Goal: Task Accomplishment & Management: Complete application form

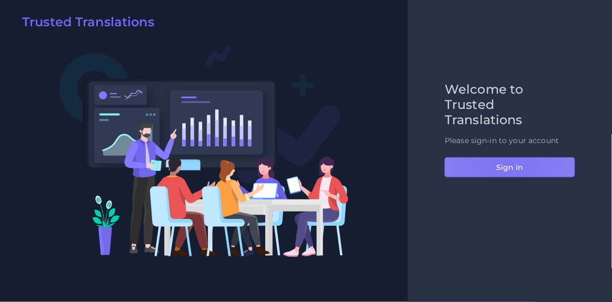
click at [506, 172] on button "Sign in" at bounding box center [510, 167] width 131 height 20
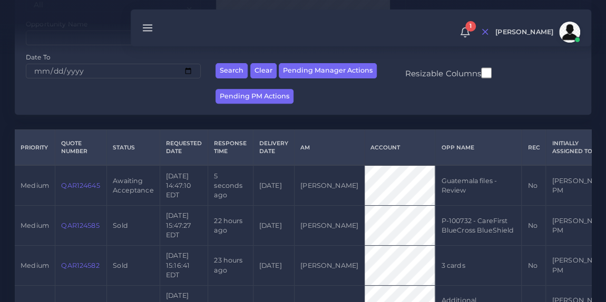
scroll to position [180, 0]
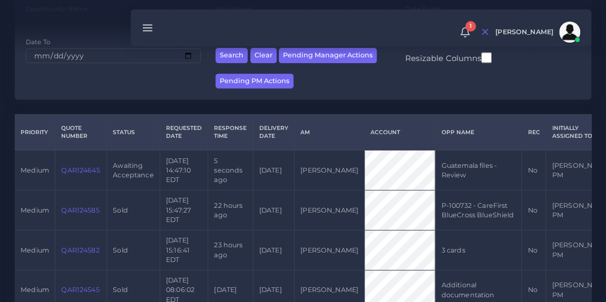
click at [79, 170] on link "QAR124645" at bounding box center [80, 170] width 38 height 8
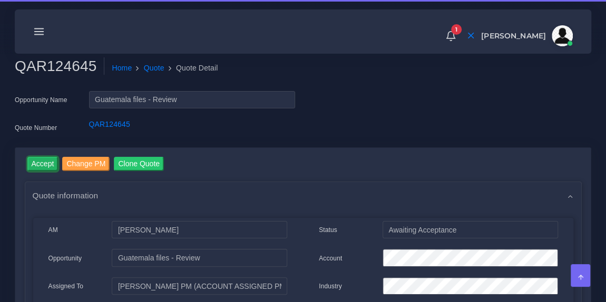
click at [44, 164] on input "Accept" at bounding box center [42, 164] width 31 height 14
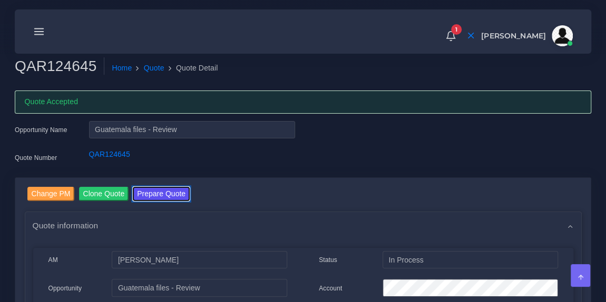
click at [176, 191] on button "Prepare Quote" at bounding box center [161, 194] width 57 height 14
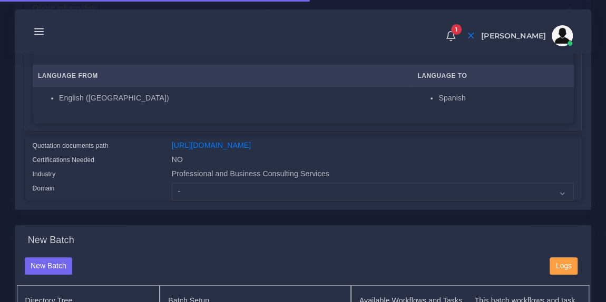
scroll to position [189, 0]
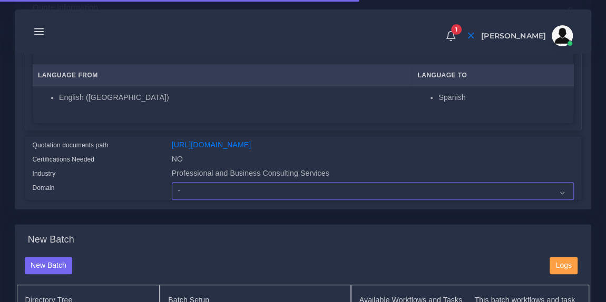
click at [237, 196] on select "- Advertising and Media Agriculture, Forestry and Fishing Architecture, Buildin…" at bounding box center [373, 191] width 402 height 18
select select "Professional and Business Consulting Services"
click at [172, 189] on select "- Advertising and Media Agriculture, Forestry and Fishing Architecture, Buildin…" at bounding box center [373, 191] width 402 height 18
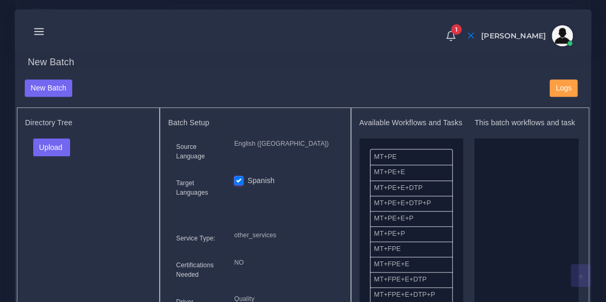
scroll to position [392, 0]
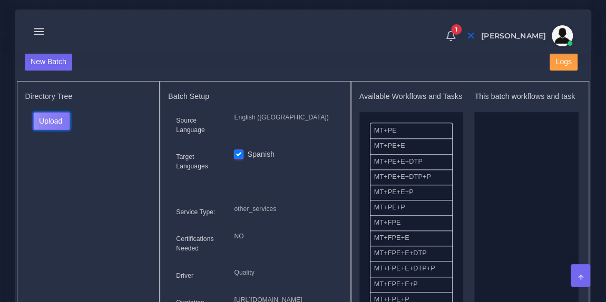
click at [71, 128] on button "Upload" at bounding box center [51, 121] width 37 height 18
click at [62, 167] on label "Files" at bounding box center [70, 160] width 73 height 13
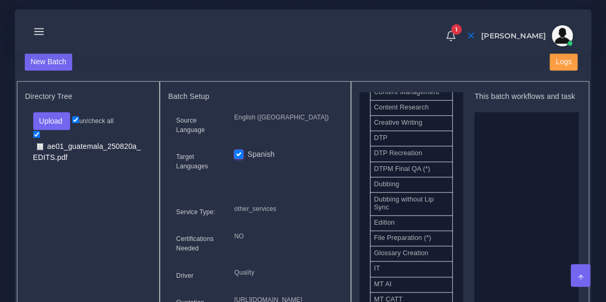
scroll to position [361, 0]
drag, startPoint x: 415, startPoint y: 233, endPoint x: 518, endPoint y: 156, distance: 129.0
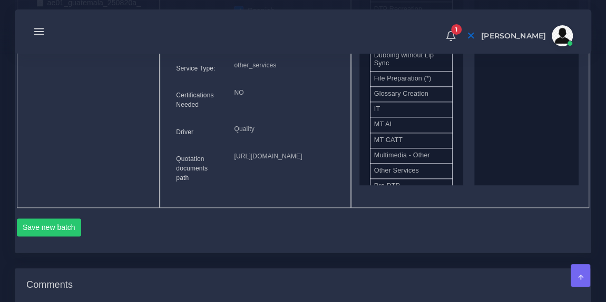
scroll to position [538, 0]
click at [63, 235] on button "Save new batch" at bounding box center [49, 226] width 65 height 18
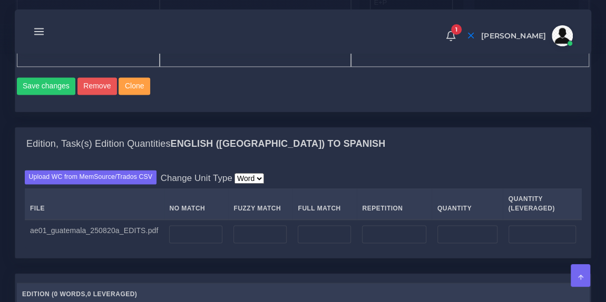
scroll to position [776, 0]
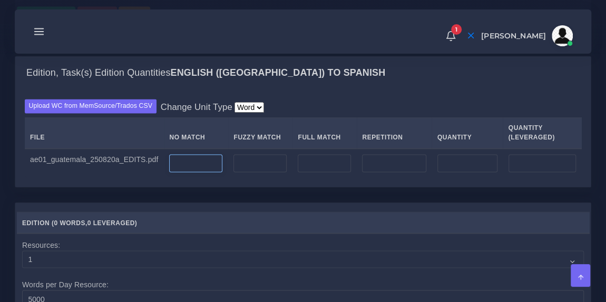
click at [182, 172] on input "number" at bounding box center [195, 163] width 53 height 18
type input "7688"
click at [329, 148] on div "Upload WC from MemSource/Trados CSV Change Unit Type Word File No Match Fuzzy M…" at bounding box center [302, 138] width 575 height 97
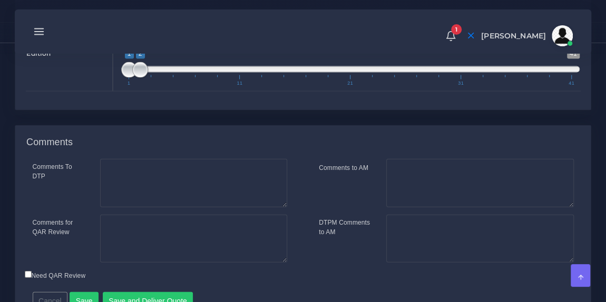
scroll to position [1213, 0]
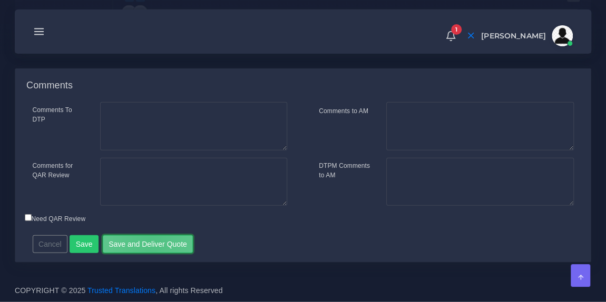
click at [146, 243] on button "Save and Deliver Quote" at bounding box center [148, 244] width 91 height 18
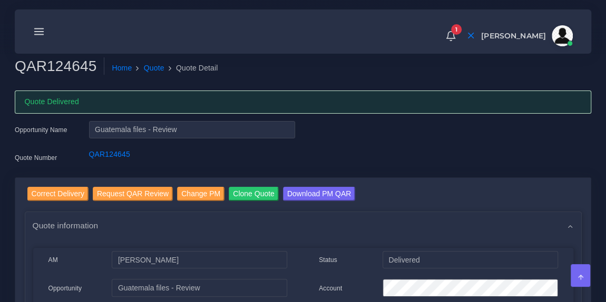
click at [41, 31] on icon at bounding box center [39, 32] width 12 height 12
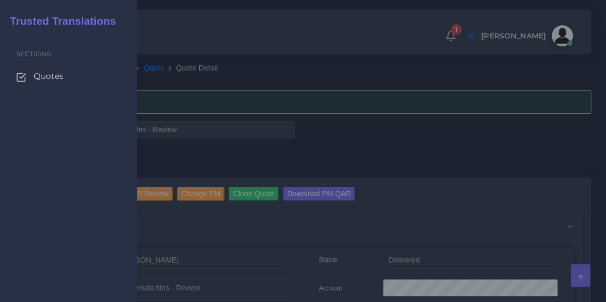
click at [45, 74] on span "Quotes" at bounding box center [49, 77] width 30 height 12
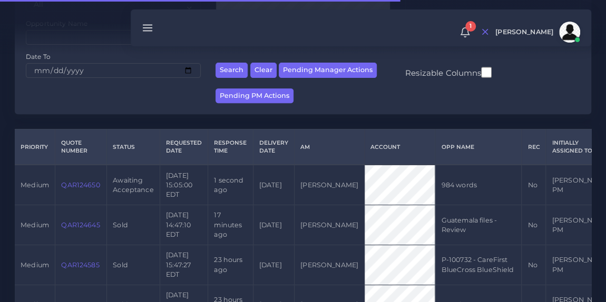
scroll to position [165, 0]
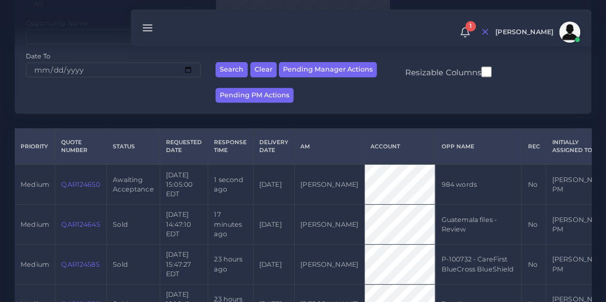
click at [86, 183] on link "QAR124650" at bounding box center [80, 185] width 38 height 8
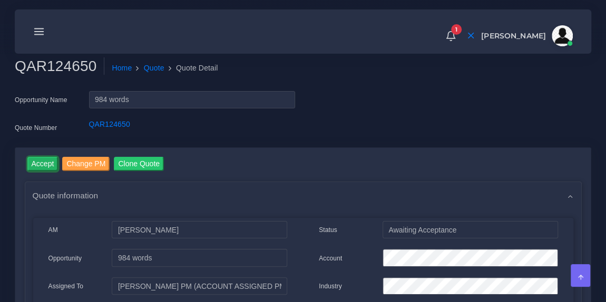
click at [38, 161] on input "Accept" at bounding box center [42, 164] width 31 height 14
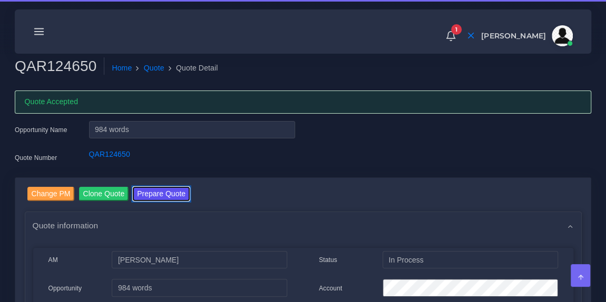
click at [173, 191] on button "Prepare Quote" at bounding box center [161, 194] width 57 height 14
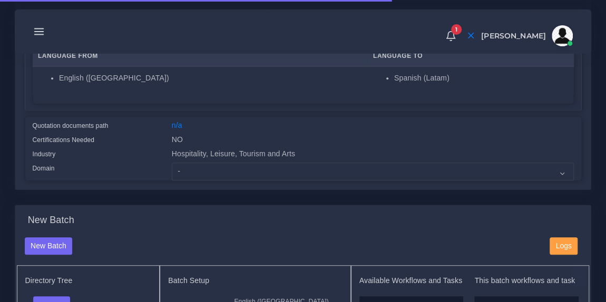
scroll to position [210, 0]
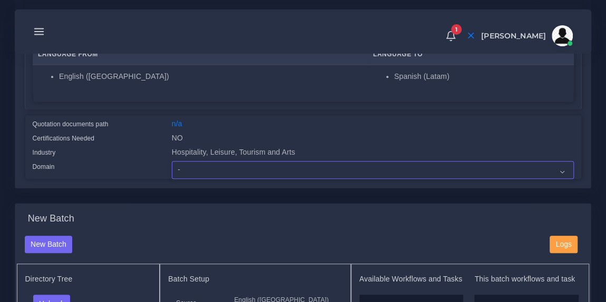
click at [213, 172] on select "- Advertising and Media Agriculture, Forestry and Fishing Architecture, Buildin…" at bounding box center [373, 170] width 402 height 18
select select "Hospitality, Leisure, Tourism and Arts"
click at [172, 161] on select "- Advertising and Media Agriculture, Forestry and Fishing Architecture, Buildin…" at bounding box center [373, 170] width 402 height 18
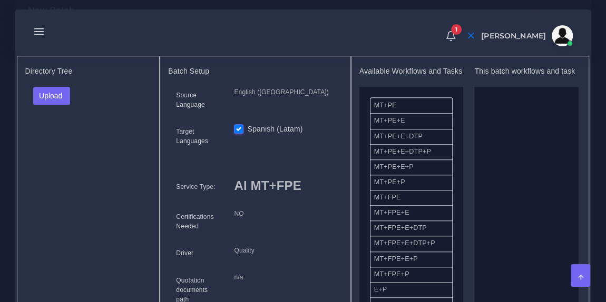
scroll to position [417, 0]
click at [63, 91] on button "Upload" at bounding box center [51, 96] width 37 height 18
click at [61, 133] on label "Files" at bounding box center [70, 135] width 73 height 13
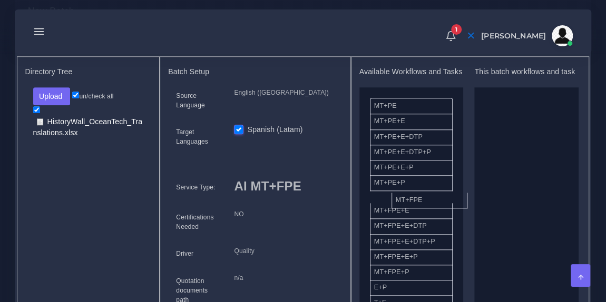
drag, startPoint x: 418, startPoint y: 202, endPoint x: 520, endPoint y: 155, distance: 113.1
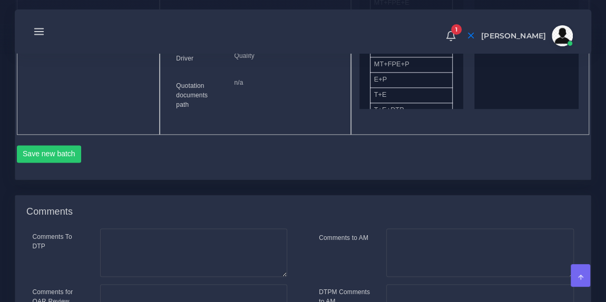
scroll to position [621, 0]
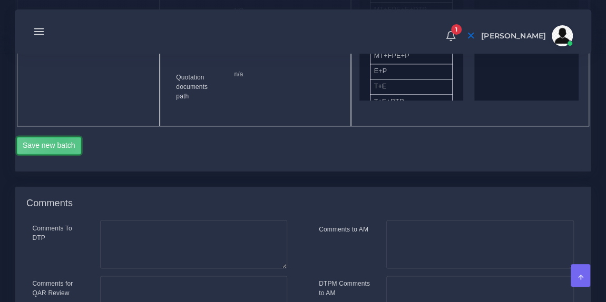
click at [61, 137] on button "Save new batch" at bounding box center [49, 146] width 65 height 18
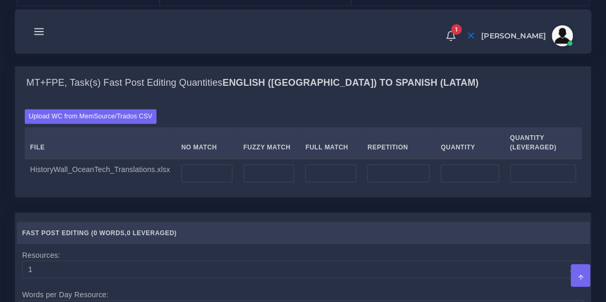
scroll to position [770, 0]
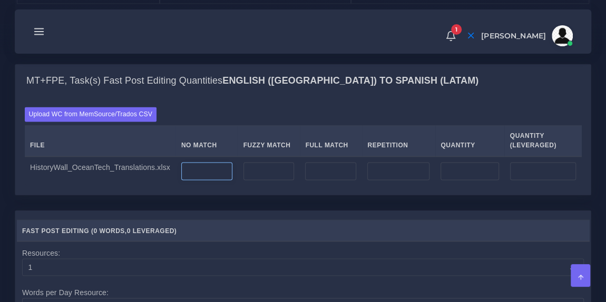
click at [198, 169] on input "number" at bounding box center [206, 171] width 51 height 18
type input "984"
click at [211, 110] on div "Upload WC from MemSource/Trados CSV File No Match Fuzzy Match Full Match Repeti…" at bounding box center [303, 146] width 557 height 78
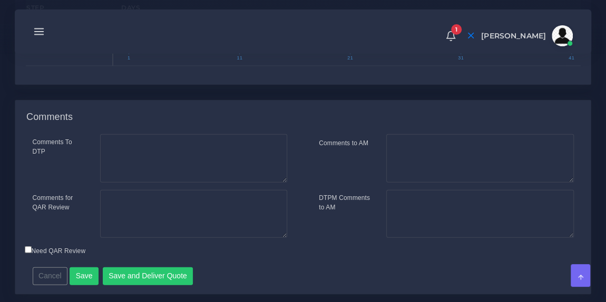
scroll to position [1162, 0]
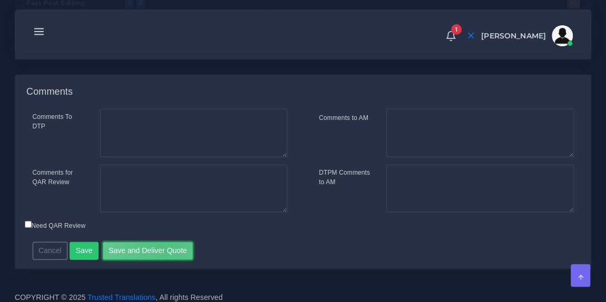
click at [158, 243] on button "Save and Deliver Quote" at bounding box center [148, 251] width 91 height 18
